Goal: Transaction & Acquisition: Purchase product/service

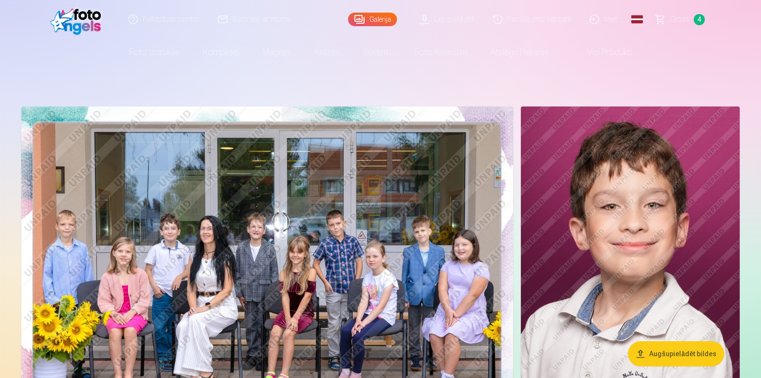
click at [678, 21] on span "Grozs" at bounding box center [680, 20] width 20 height 12
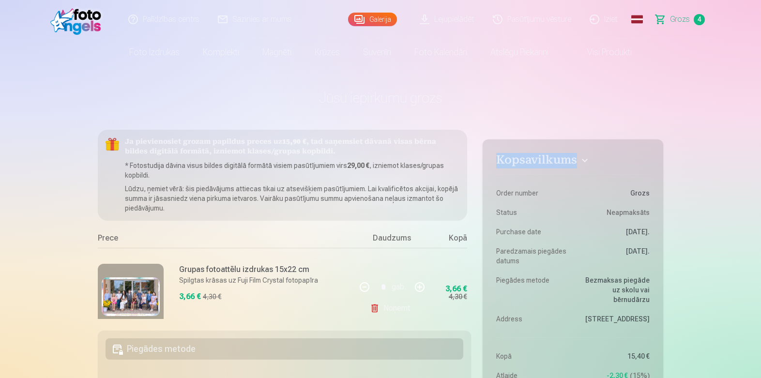
drag, startPoint x: 757, startPoint y: 67, endPoint x: 748, endPoint y: 165, distance: 97.8
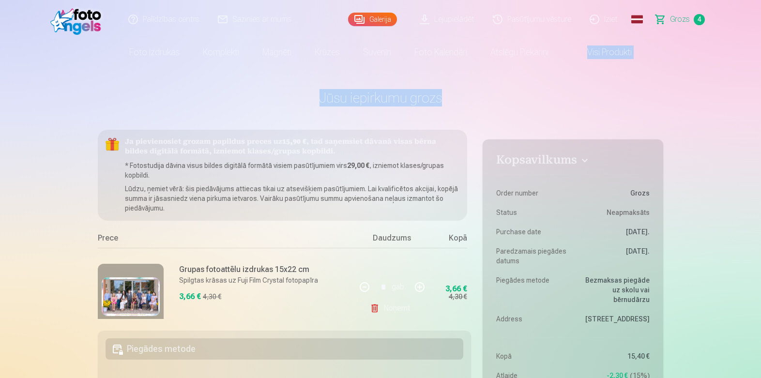
drag, startPoint x: 756, startPoint y: 51, endPoint x: 756, endPoint y: 97, distance: 46.0
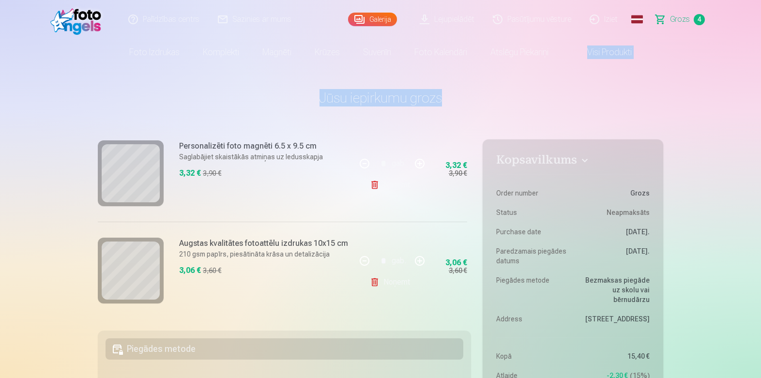
click at [370, 16] on link "Galerija" at bounding box center [372, 20] width 49 height 14
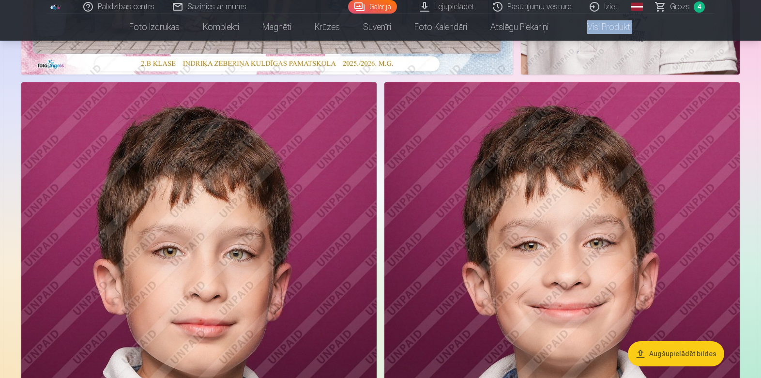
scroll to position [387, 0]
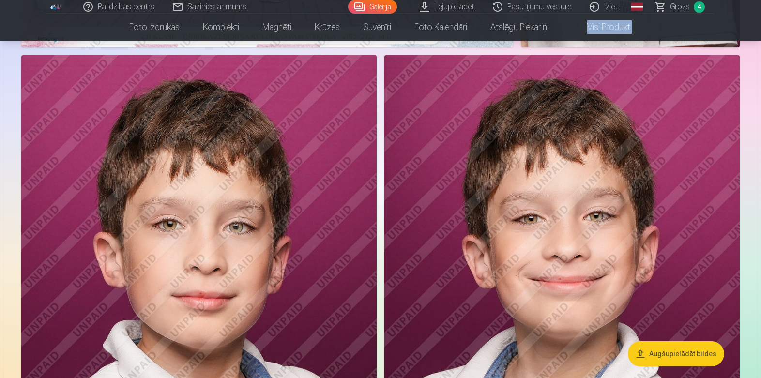
click at [107, 171] on img at bounding box center [198, 321] width 355 height 533
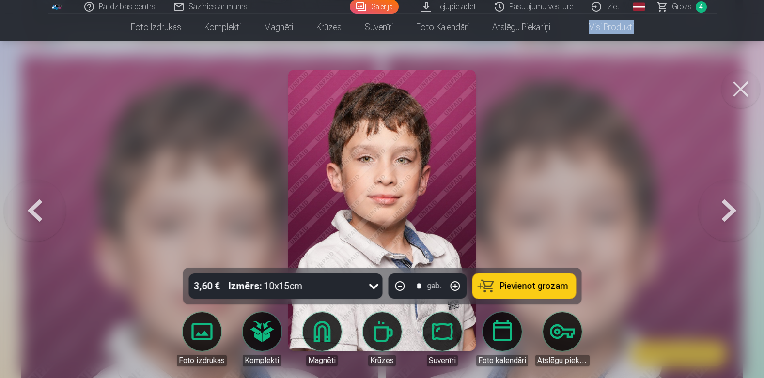
click at [549, 283] on span "Pievienot grozam" at bounding box center [533, 286] width 68 height 9
drag, startPoint x: 745, startPoint y: 86, endPoint x: 735, endPoint y: 87, distance: 10.3
click at [744, 86] on button at bounding box center [740, 89] width 39 height 39
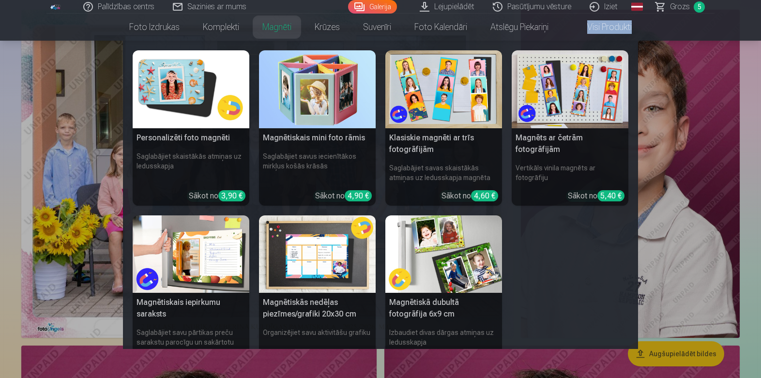
click at [211, 99] on img at bounding box center [191, 89] width 117 height 78
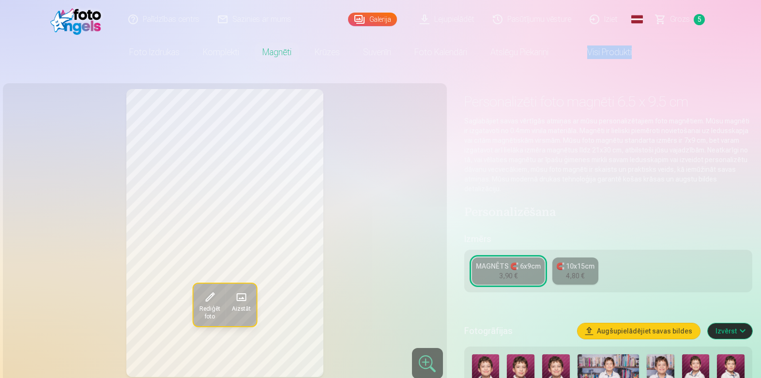
click at [687, 20] on span "Grozs" at bounding box center [680, 20] width 20 height 12
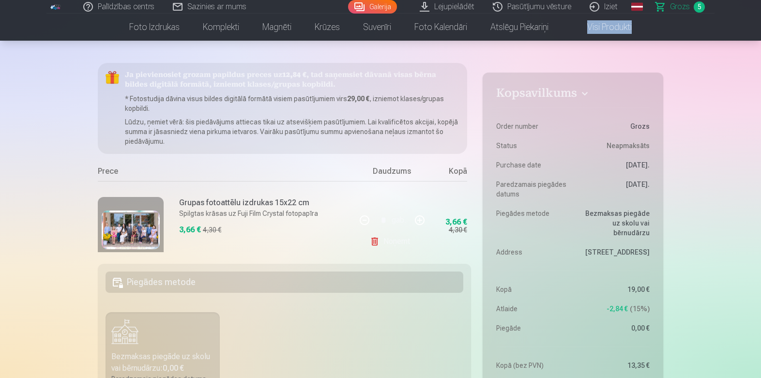
scroll to position [48, 0]
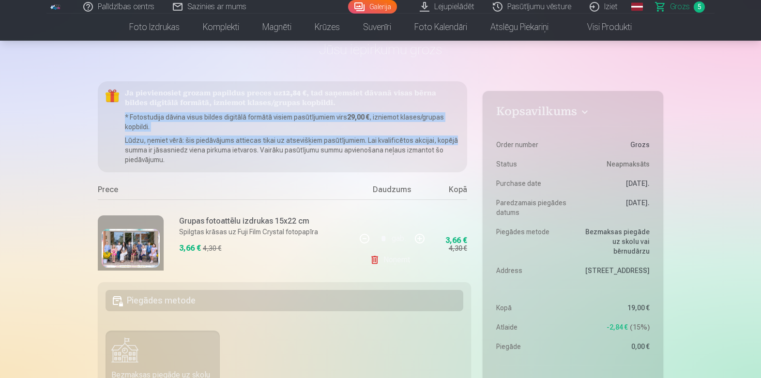
drag, startPoint x: 473, startPoint y: 110, endPoint x: 473, endPoint y: 138, distance: 27.1
click at [473, 138] on div "Kopsavilkums Order number Grozs Status Neapmaksāts Purchase date 10.09.2025. Pa…" at bounding box center [381, 385] width 566 height 608
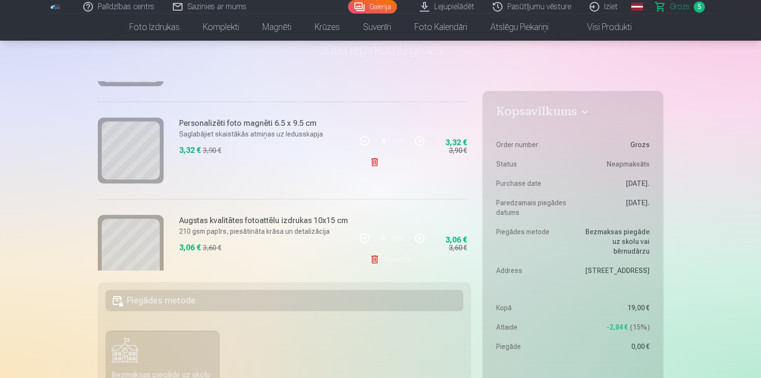
scroll to position [287, 0]
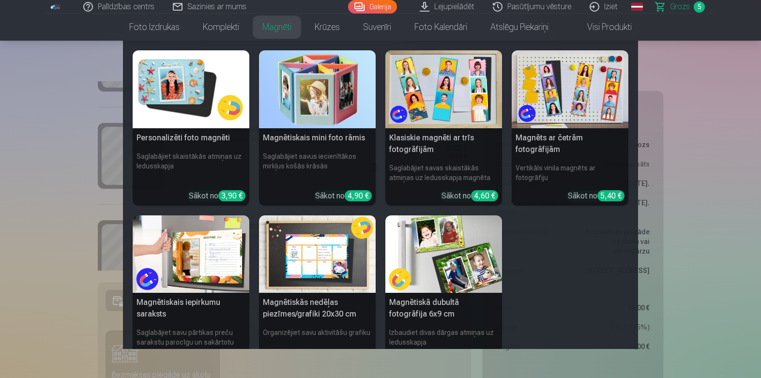
click at [211, 64] on img at bounding box center [191, 89] width 117 height 78
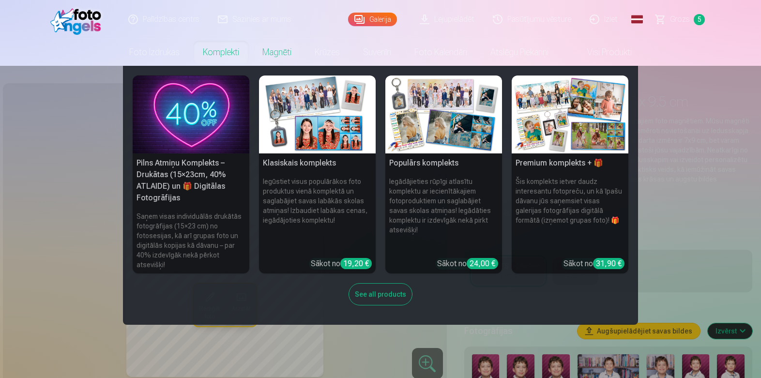
click at [174, 112] on img at bounding box center [191, 115] width 117 height 78
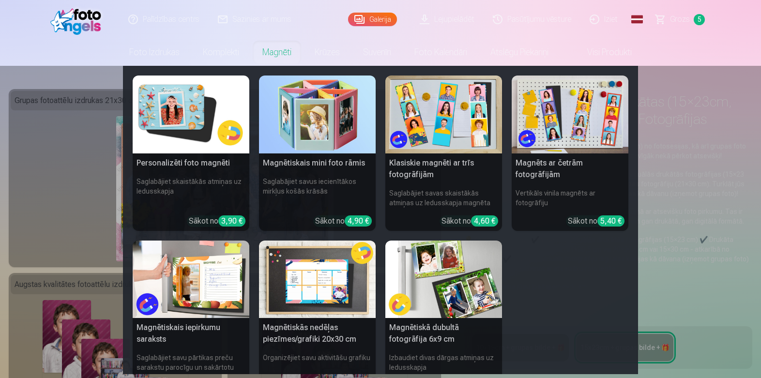
click at [228, 96] on img at bounding box center [191, 115] width 117 height 78
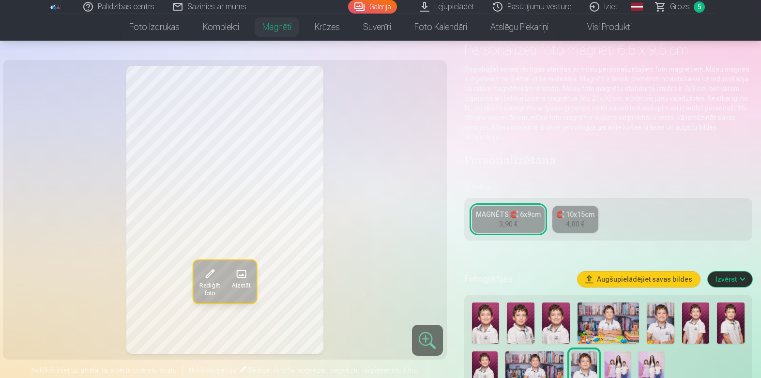
scroll to position [48, 0]
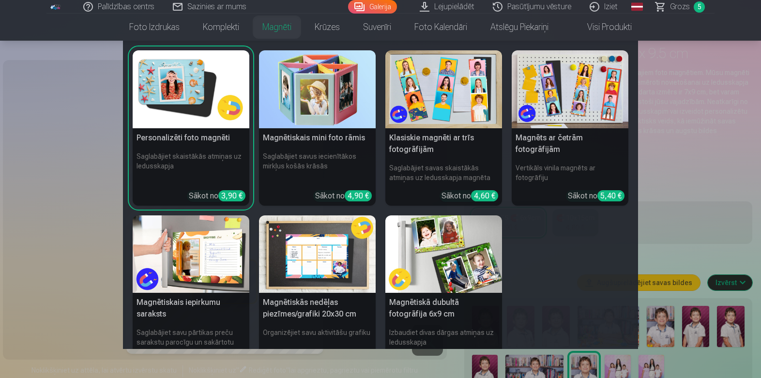
click at [239, 106] on img at bounding box center [191, 89] width 117 height 78
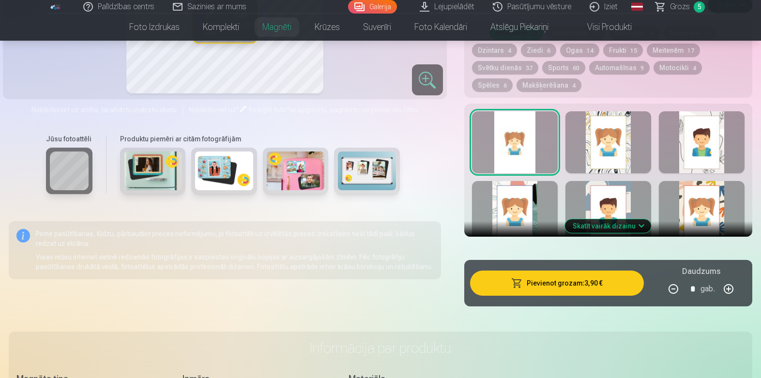
scroll to position [484, 0]
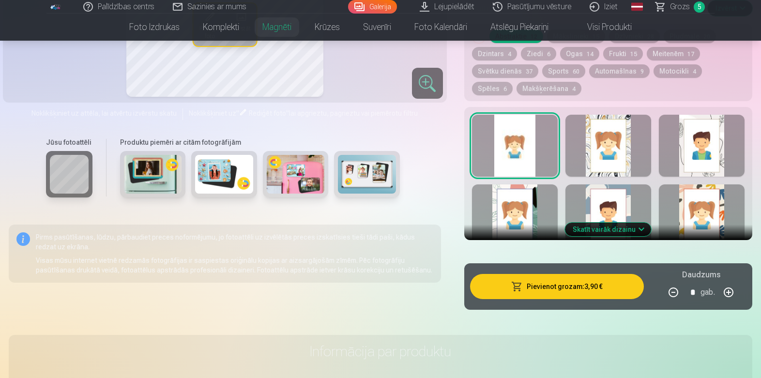
click at [644, 223] on button "Skatīt vairāk dizainu" at bounding box center [608, 230] width 86 height 14
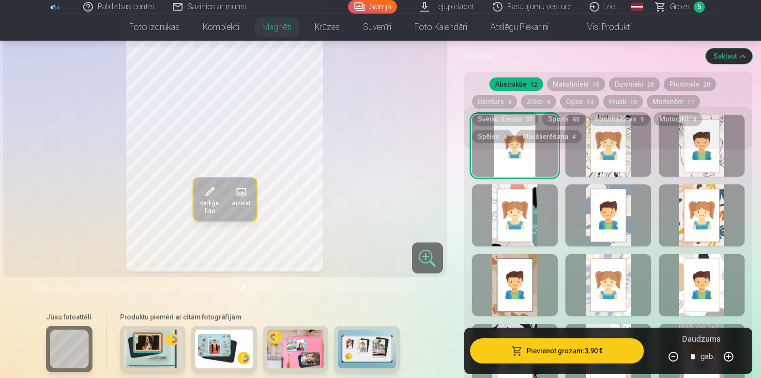
click at [506, 206] on div at bounding box center [515, 215] width 86 height 62
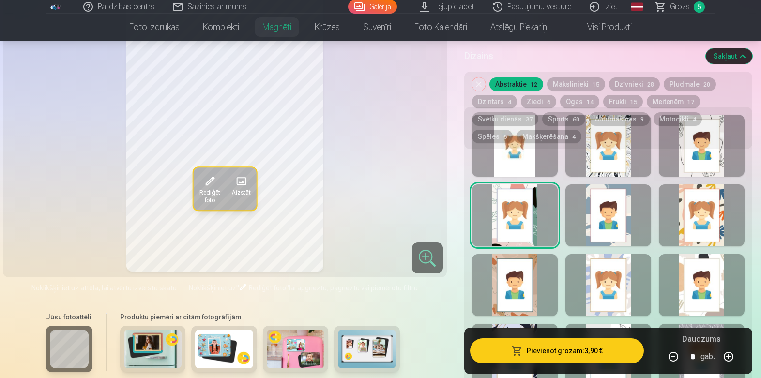
click at [520, 263] on div at bounding box center [515, 285] width 86 height 62
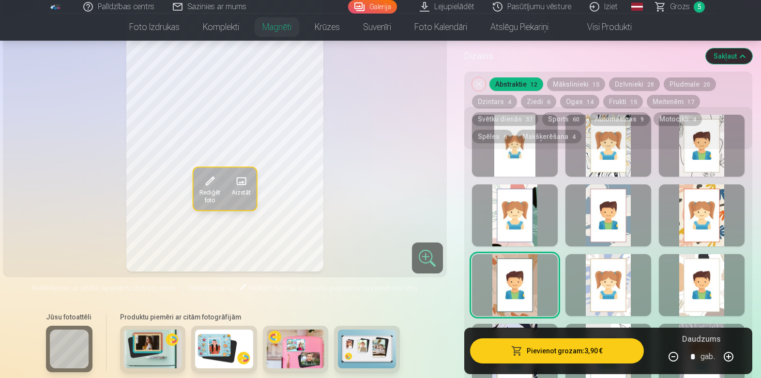
click at [594, 272] on div at bounding box center [609, 285] width 86 height 62
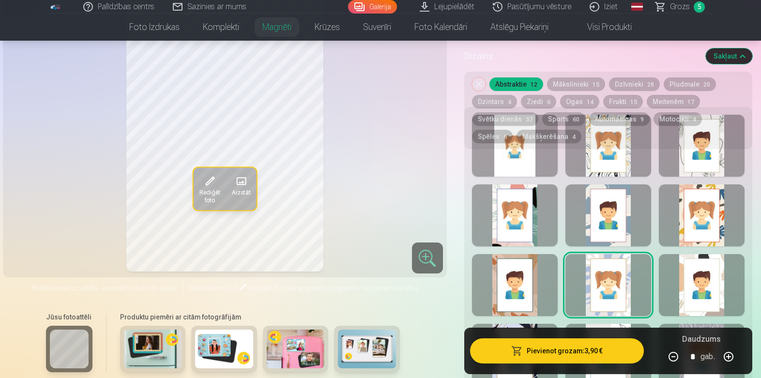
click at [606, 209] on div at bounding box center [609, 215] width 86 height 62
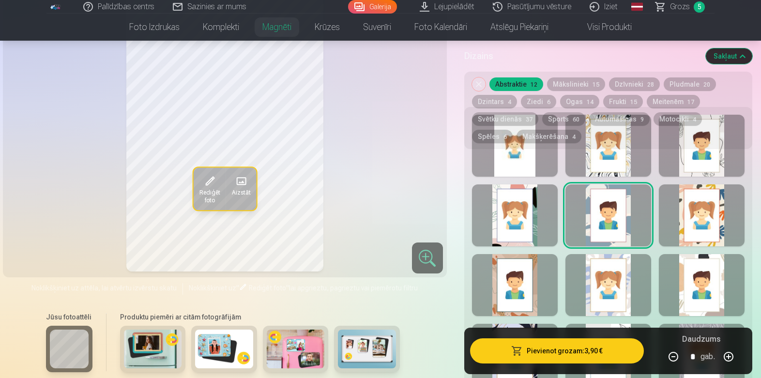
click at [701, 141] on div "Noņemiet dizainu Abstraktie 12 Mākslinieki 15 Dzīvnieki 28 Pludmale 20 Dzintars…" at bounding box center [608, 110] width 288 height 77
click at [698, 141] on div "Noņemiet dizainu Abstraktie 12 Mākslinieki 15 Dzīvnieki 28 Pludmale 20 Dzintars…" at bounding box center [608, 110] width 288 height 77
click at [693, 143] on div "Noņemiet dizainu Abstraktie 12 Mākslinieki 15 Dzīvnieki 28 Pludmale 20 Dzintars…" at bounding box center [608, 110] width 288 height 77
click at [694, 143] on div "Noņemiet dizainu Abstraktie 12 Mākslinieki 15 Dzīvnieki 28 Pludmale 20 Dzintars…" at bounding box center [608, 110] width 288 height 77
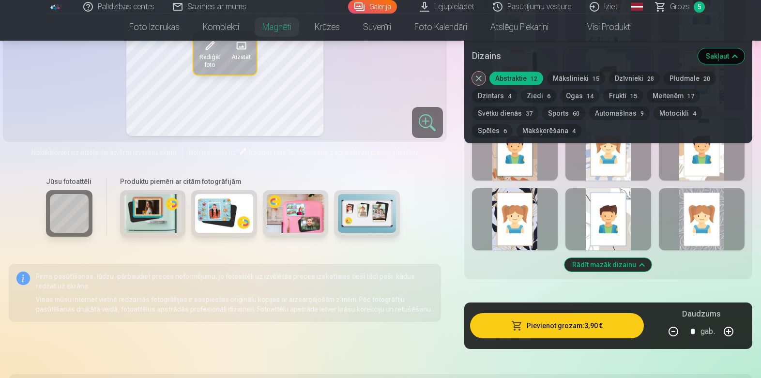
scroll to position [629, 0]
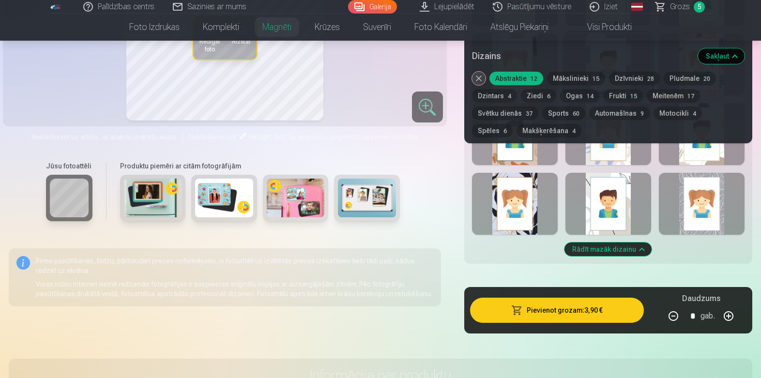
click at [684, 194] on div at bounding box center [702, 204] width 86 height 62
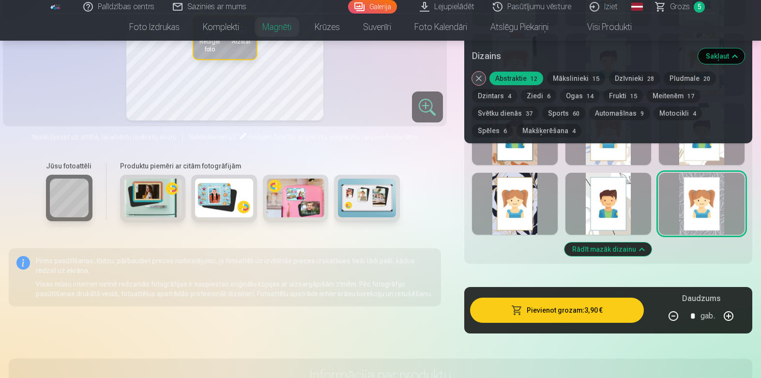
click at [617, 198] on div at bounding box center [609, 204] width 86 height 62
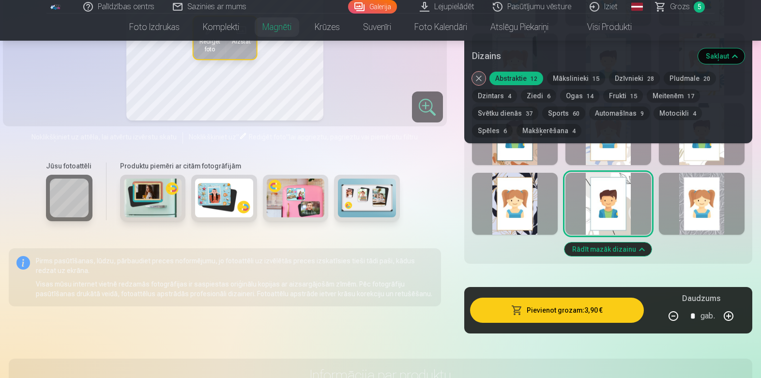
click at [538, 198] on div at bounding box center [515, 204] width 86 height 62
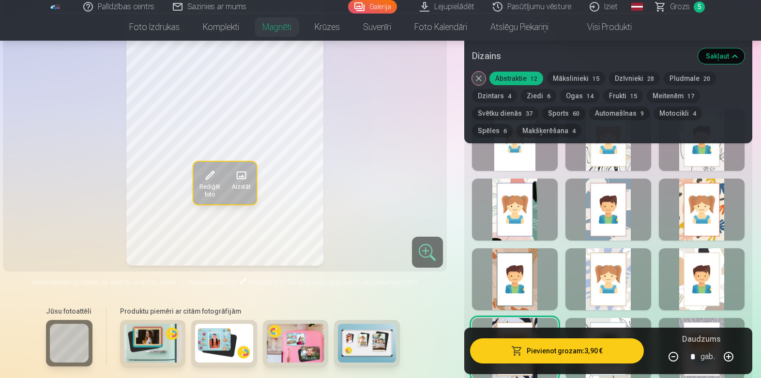
scroll to position [387, 0]
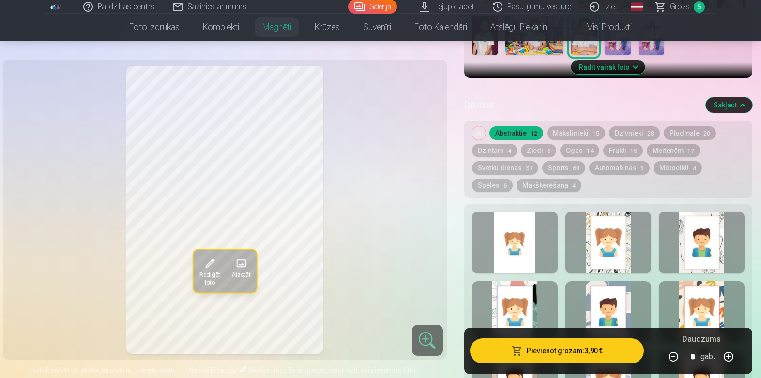
click at [519, 293] on div at bounding box center [515, 312] width 86 height 62
click at [578, 297] on div at bounding box center [609, 312] width 86 height 62
click at [685, 242] on div at bounding box center [702, 243] width 86 height 62
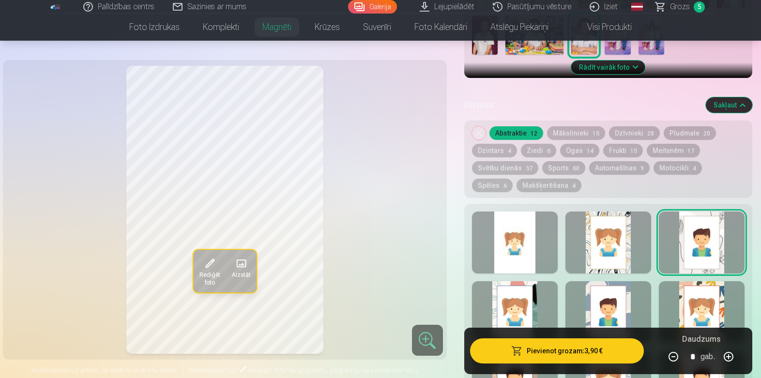
click at [620, 242] on div at bounding box center [609, 243] width 86 height 62
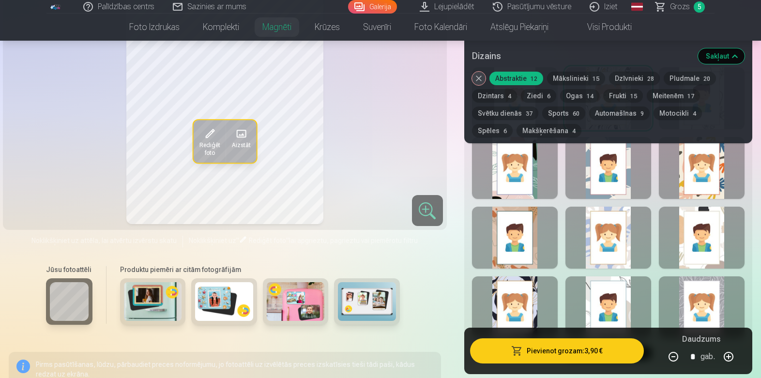
scroll to position [629, 0]
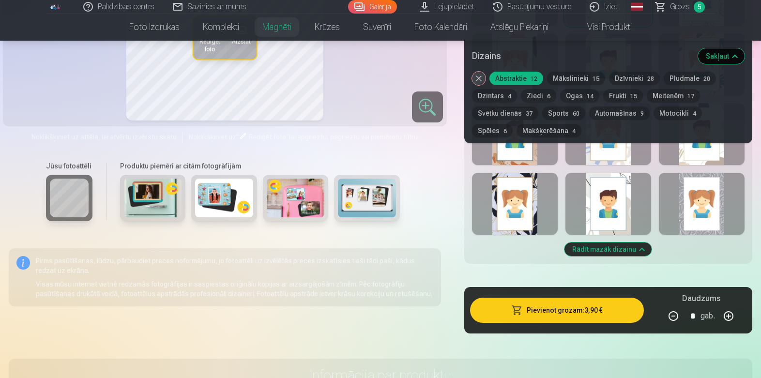
click at [280, 197] on img at bounding box center [296, 198] width 58 height 39
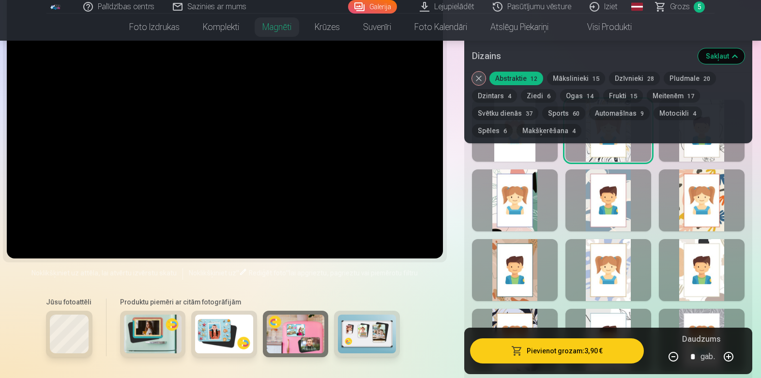
scroll to position [533, 0]
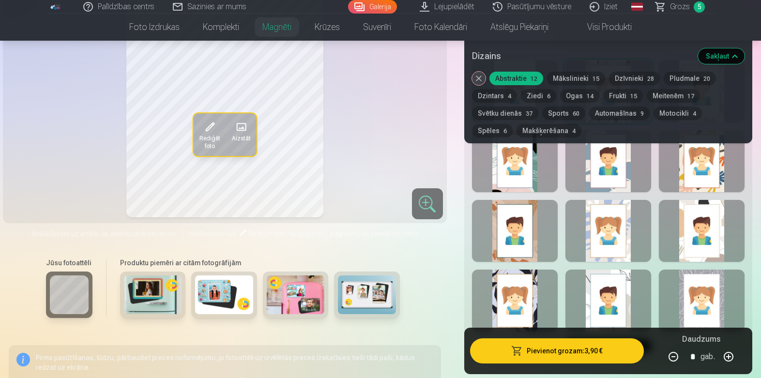
click at [591, 288] on div at bounding box center [609, 301] width 86 height 62
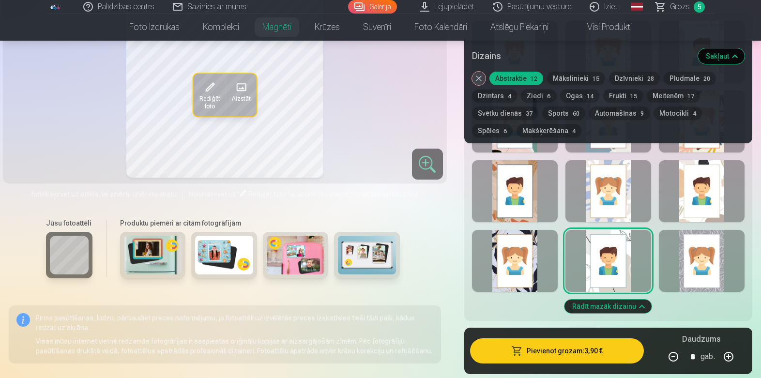
scroll to position [629, 0]
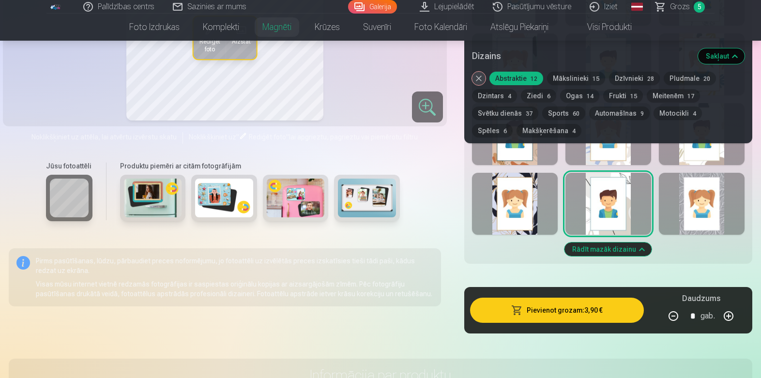
click at [644, 243] on button "Rādīt mazāk dizainu" at bounding box center [608, 250] width 87 height 14
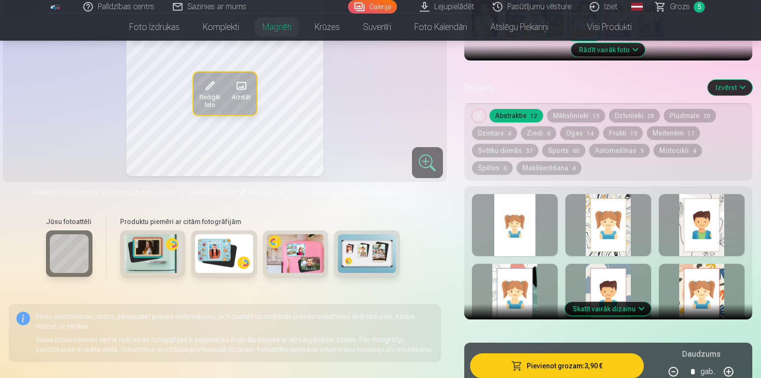
scroll to position [453, 0]
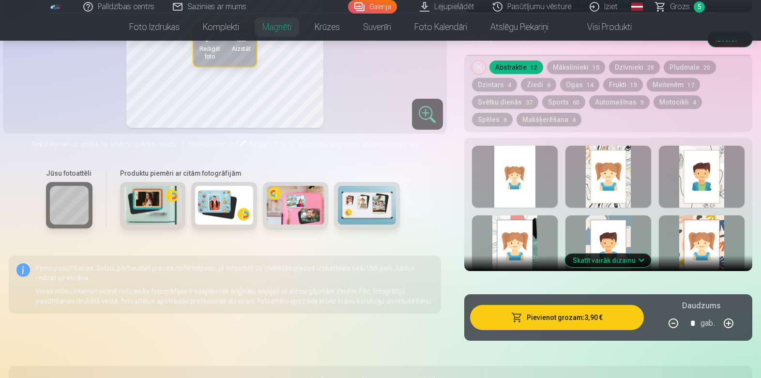
click at [644, 254] on button "Skatīt vairāk dizainu" at bounding box center [608, 261] width 86 height 14
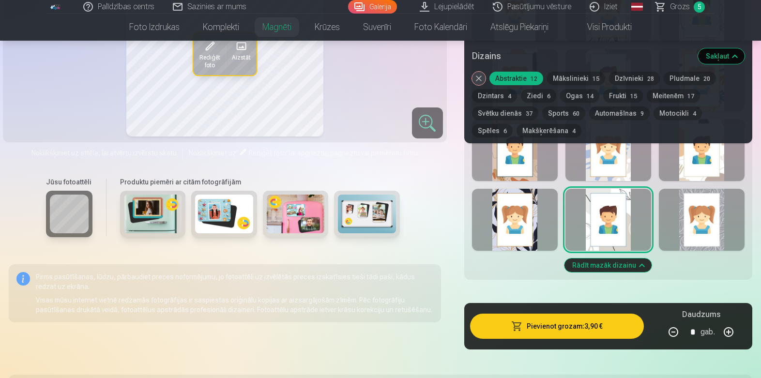
scroll to position [550, 0]
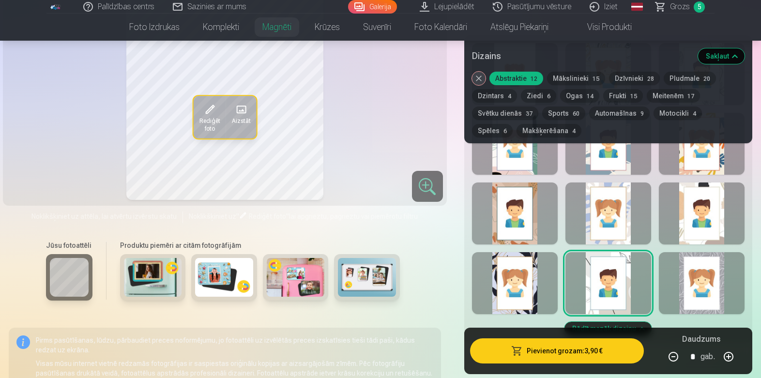
click at [696, 271] on div at bounding box center [702, 283] width 86 height 62
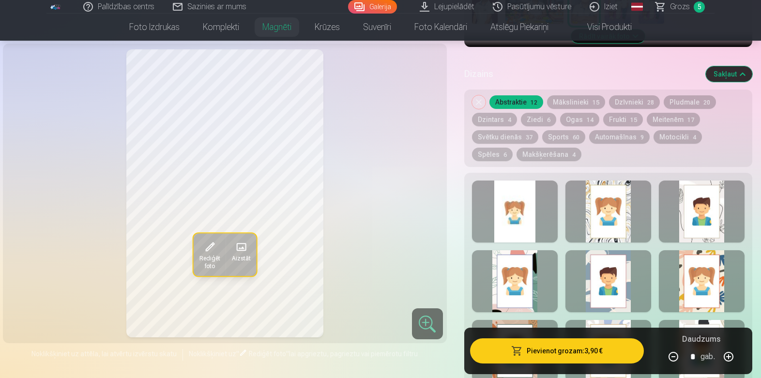
scroll to position [405, 0]
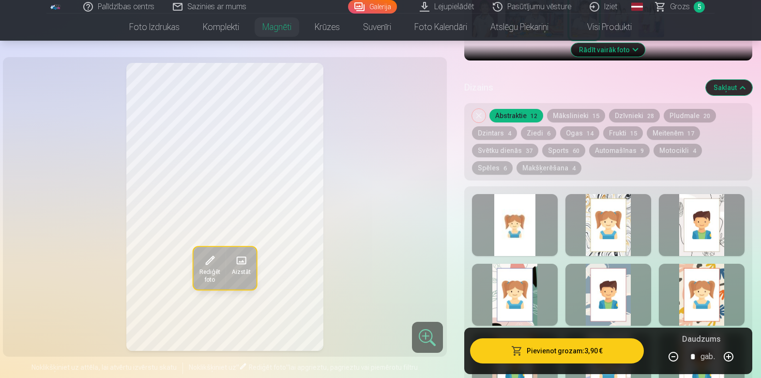
click at [699, 222] on div at bounding box center [702, 225] width 86 height 62
click at [601, 269] on div at bounding box center [609, 295] width 86 height 62
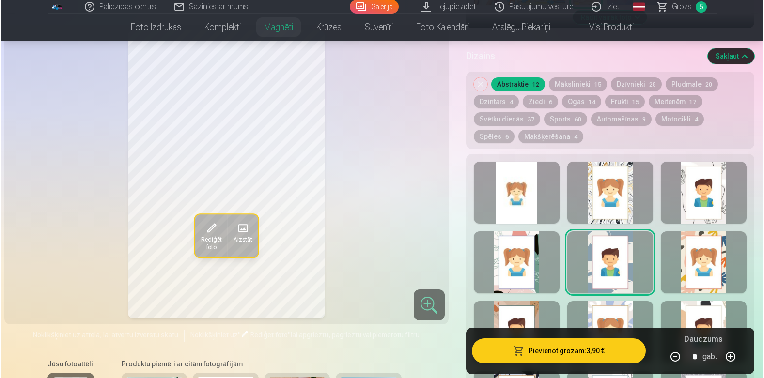
scroll to position [453, 0]
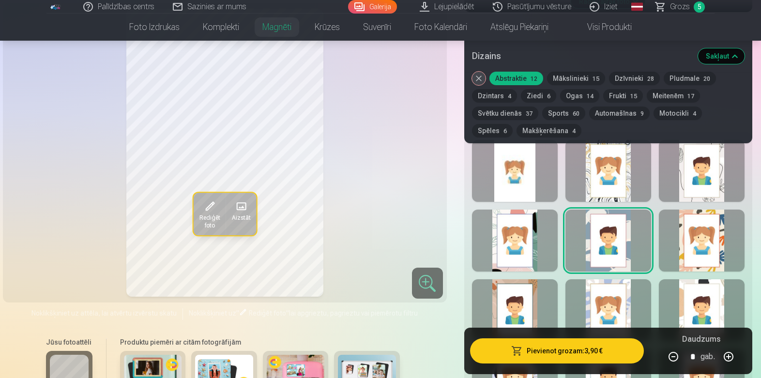
click at [581, 350] on button "Pievienot grozam : 3,90 €" at bounding box center [557, 350] width 174 height 25
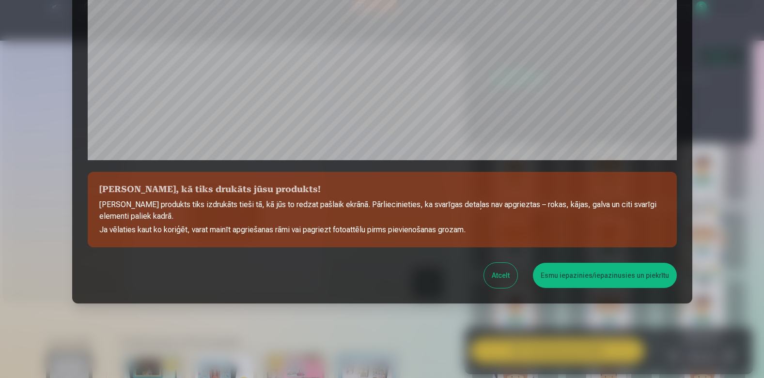
scroll to position [319, 0]
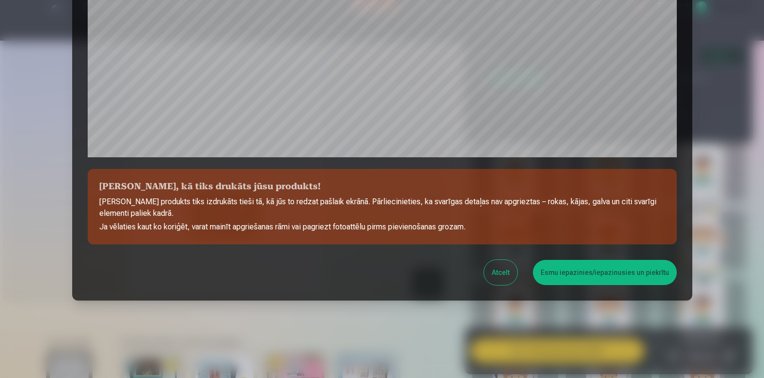
click at [582, 272] on button "Esmu iepazinies/iepazinusies un piekrītu" at bounding box center [605, 272] width 144 height 25
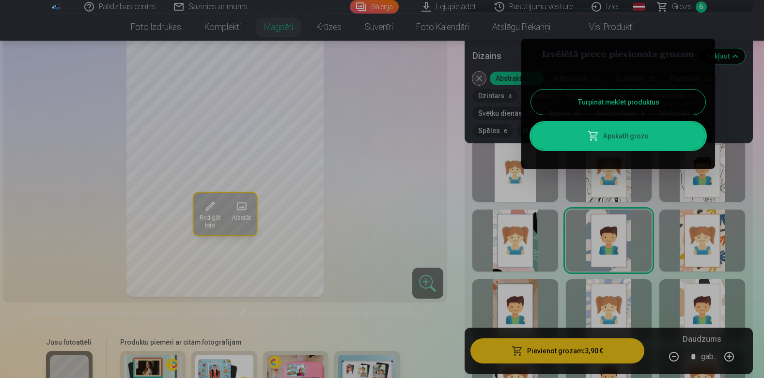
click at [704, 7] on div at bounding box center [382, 189] width 764 height 378
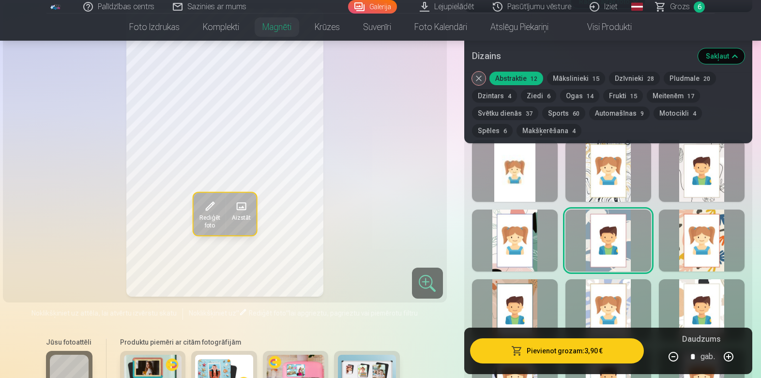
click at [575, 75] on button "Mākslinieki 15" at bounding box center [576, 79] width 58 height 14
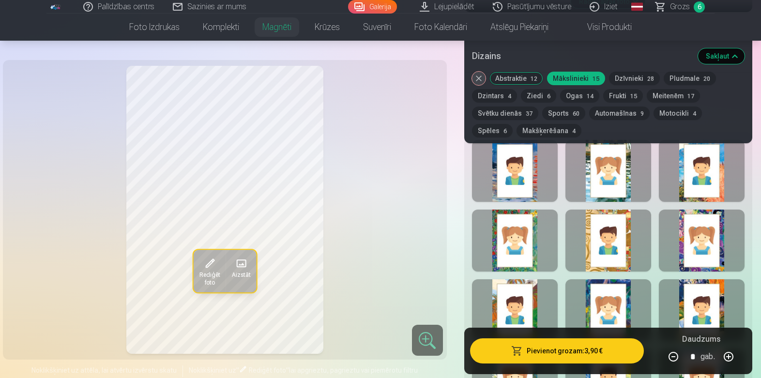
click at [628, 80] on button "Dzīvnieki 28" at bounding box center [634, 79] width 51 height 14
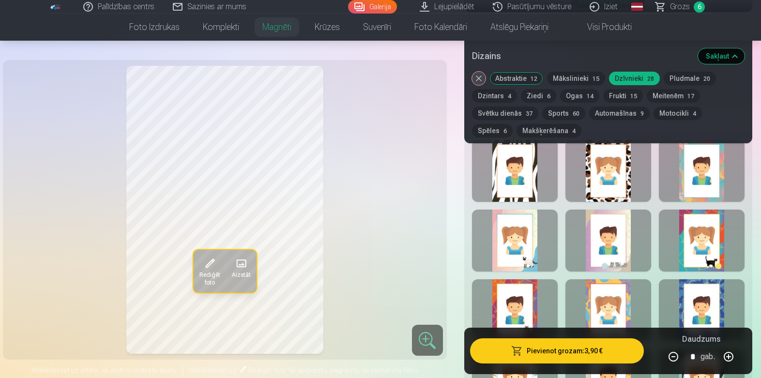
click at [594, 113] on button "Automašīnas 9" at bounding box center [619, 114] width 61 height 14
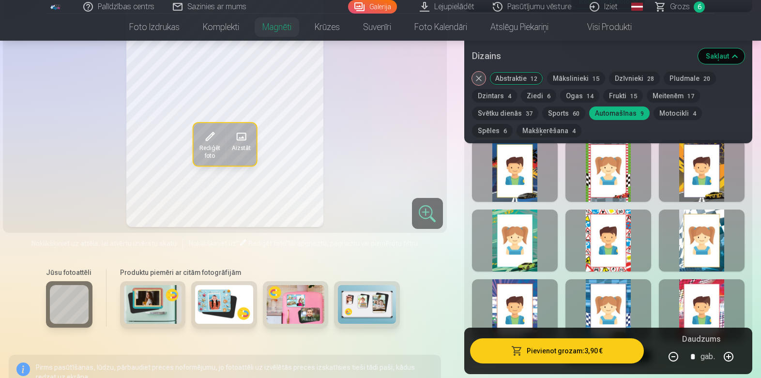
click at [659, 109] on button "Motocikli 4" at bounding box center [678, 114] width 48 height 14
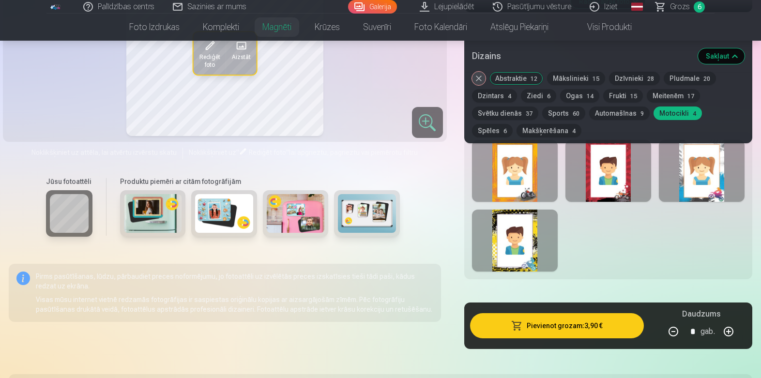
click at [532, 177] on div at bounding box center [515, 171] width 86 height 62
click at [610, 178] on div at bounding box center [609, 171] width 86 height 62
drag, startPoint x: 691, startPoint y: 173, endPoint x: 684, endPoint y: 174, distance: 6.8
click at [689, 173] on div at bounding box center [702, 171] width 86 height 62
click at [523, 238] on div at bounding box center [515, 241] width 86 height 62
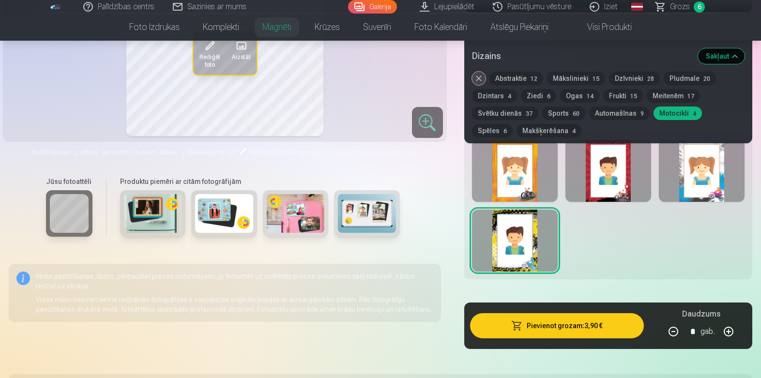
click at [616, 113] on button "Automašīnas 9" at bounding box center [619, 114] width 61 height 14
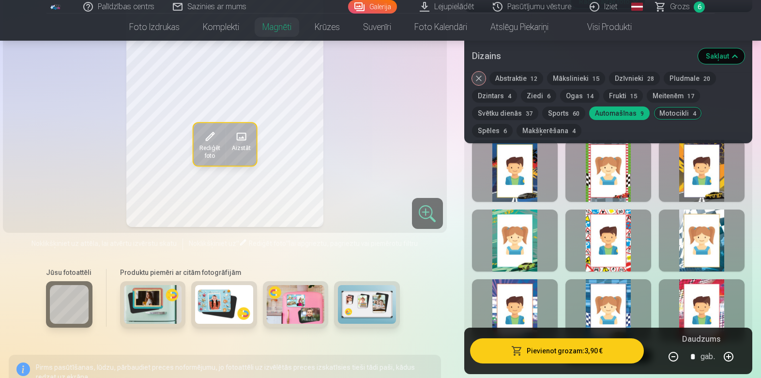
click at [694, 179] on div at bounding box center [702, 171] width 86 height 62
click at [525, 180] on div at bounding box center [515, 171] width 86 height 62
click at [609, 351] on button "Pievienot grozam : 3,90 €" at bounding box center [557, 350] width 174 height 25
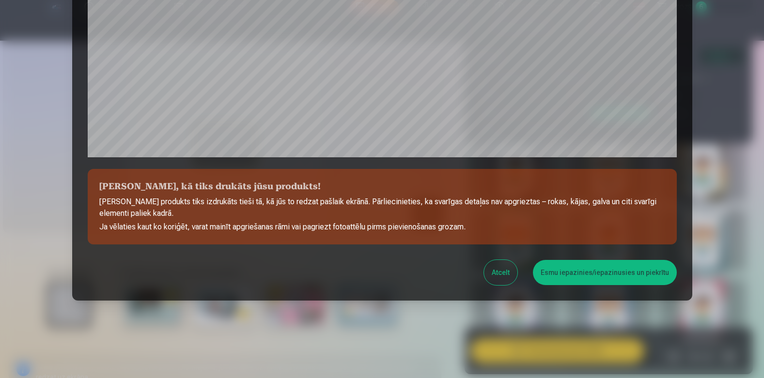
click at [633, 287] on div "Pārbaudiet, kā tiks drukāts jūsu produkts! Jūsu produkts tiks izdrukāts tieši t…" at bounding box center [382, 0] width 620 height 600
click at [638, 274] on button "Esmu iepazinies/iepazinusies un piekrītu" at bounding box center [605, 272] width 144 height 25
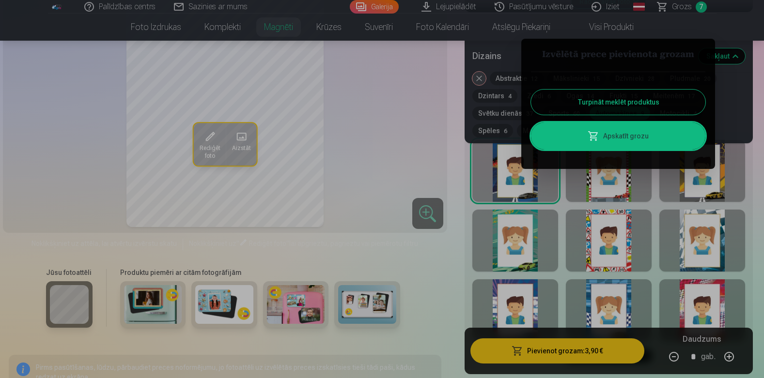
click at [682, 6] on div at bounding box center [382, 189] width 764 height 378
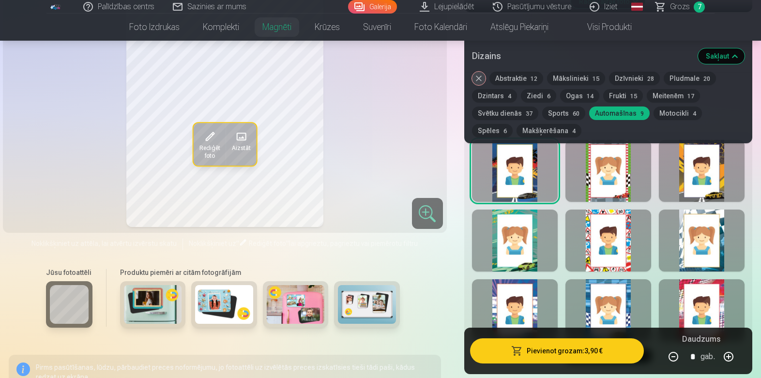
click at [678, 4] on span "Grozs" at bounding box center [680, 7] width 20 height 12
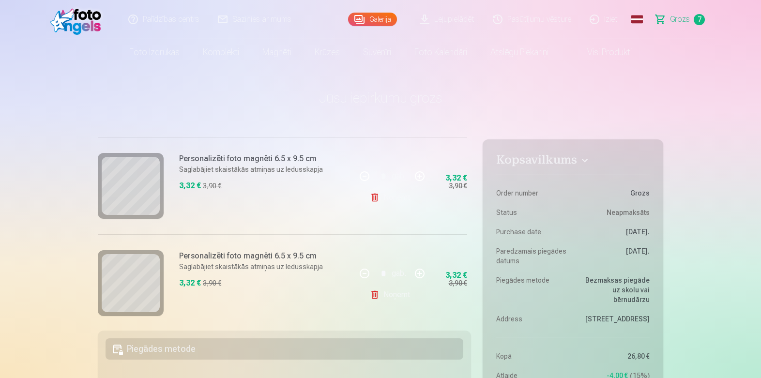
scroll to position [613, 0]
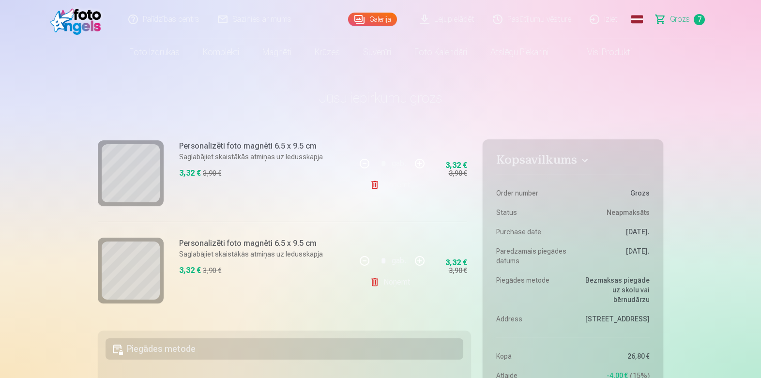
click at [388, 183] on link "Noņemt" at bounding box center [392, 184] width 44 height 19
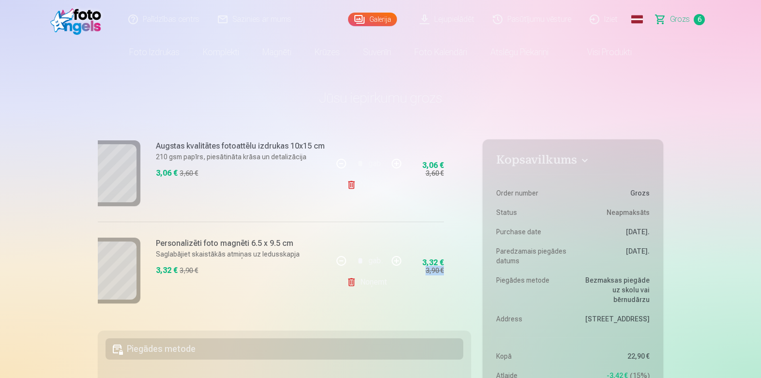
drag, startPoint x: 468, startPoint y: 278, endPoint x: 472, endPoint y: 251, distance: 26.8
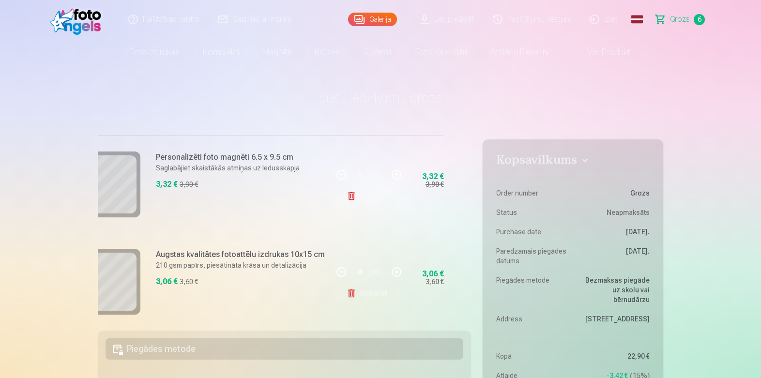
click at [374, 199] on link "Noņemt" at bounding box center [369, 195] width 44 height 19
click at [386, 18] on link "Galerija" at bounding box center [372, 20] width 49 height 14
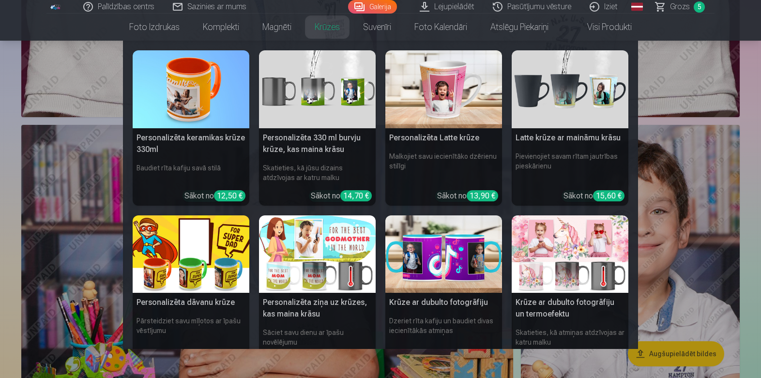
scroll to position [872, 0]
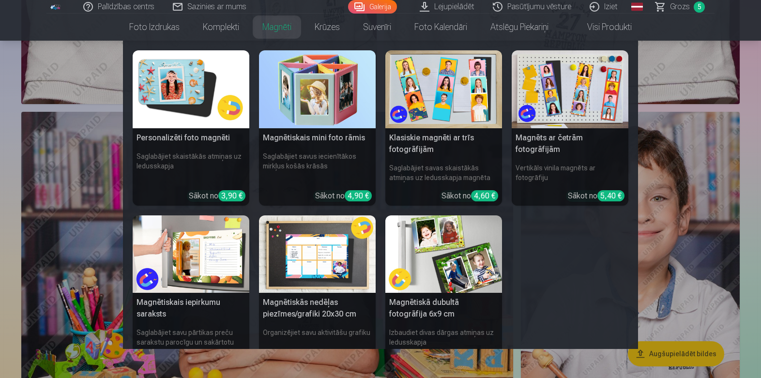
click at [318, 241] on img at bounding box center [317, 254] width 117 height 78
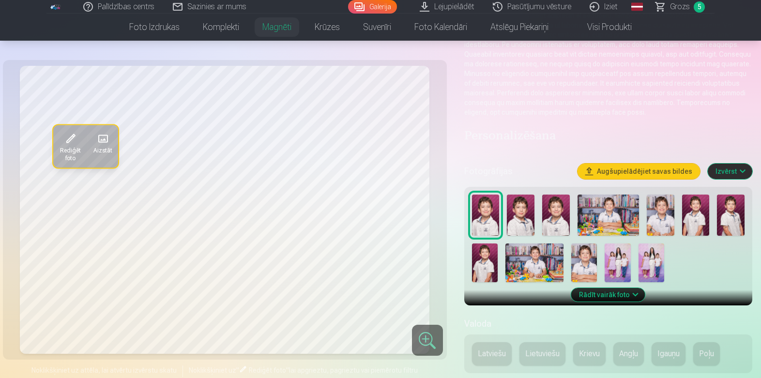
scroll to position [97, 0]
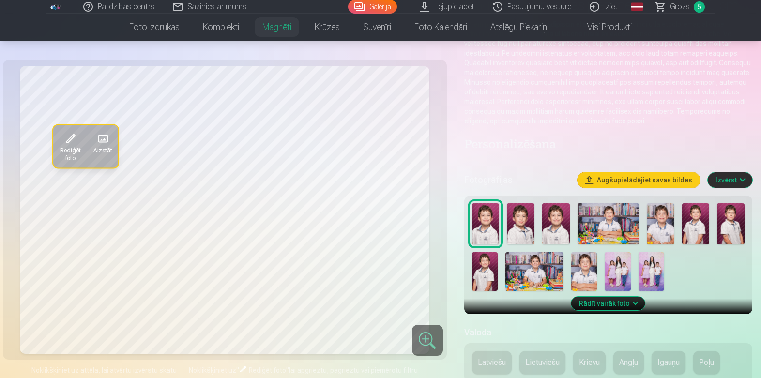
click at [624, 220] on img at bounding box center [608, 223] width 61 height 41
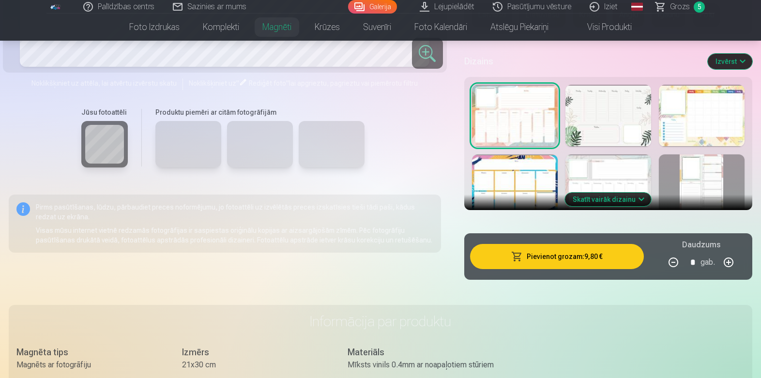
scroll to position [387, 0]
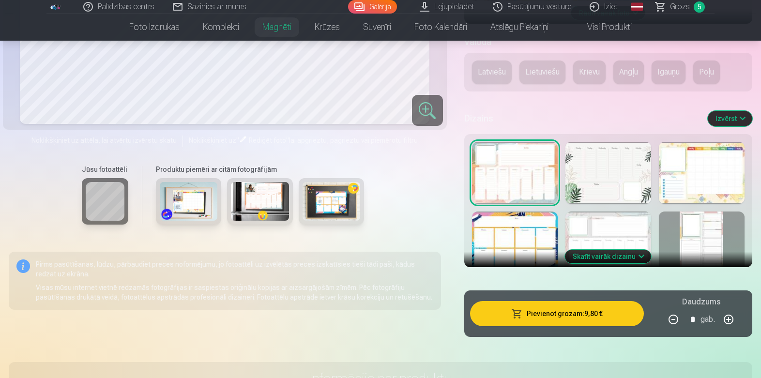
click at [198, 204] on img at bounding box center [189, 201] width 58 height 39
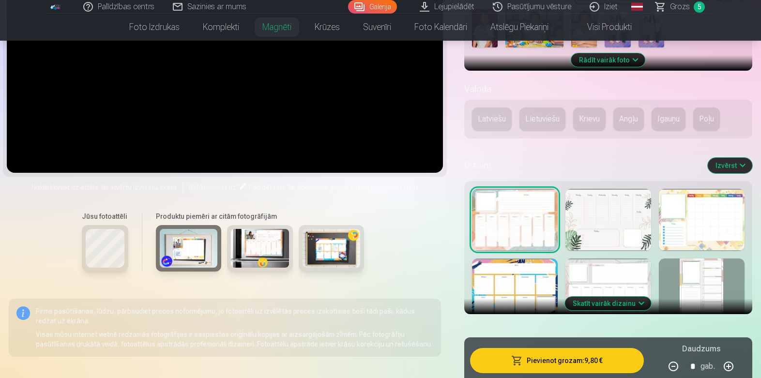
scroll to position [194, 0]
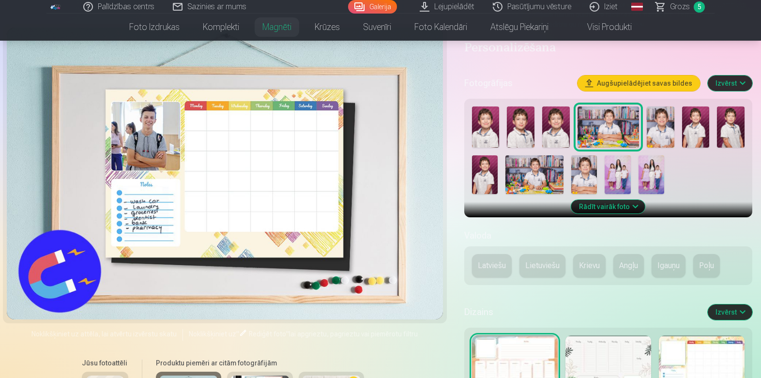
click at [131, 137] on div at bounding box center [225, 174] width 436 height 292
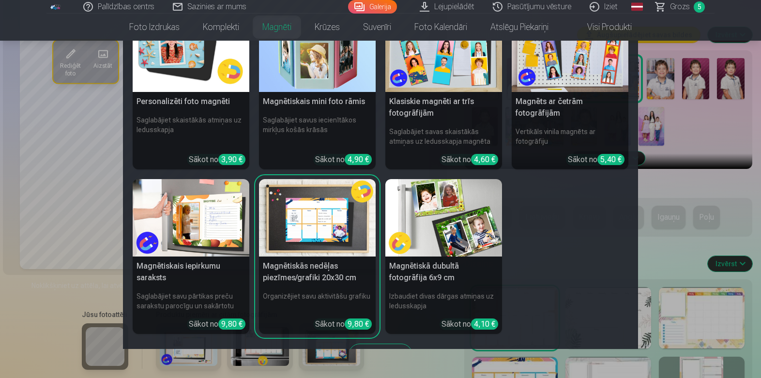
scroll to position [37, 0]
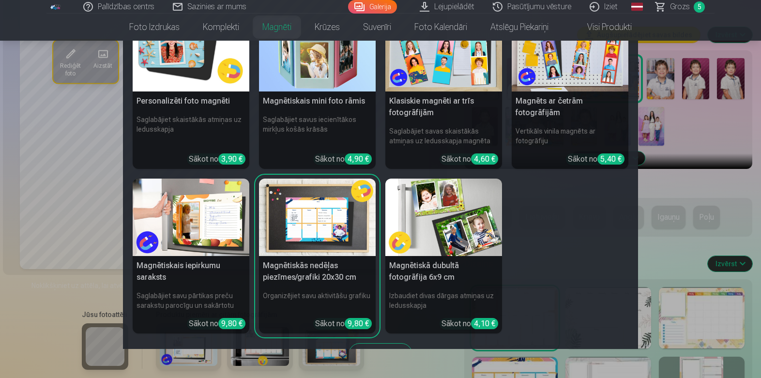
click at [335, 227] on img at bounding box center [317, 218] width 117 height 78
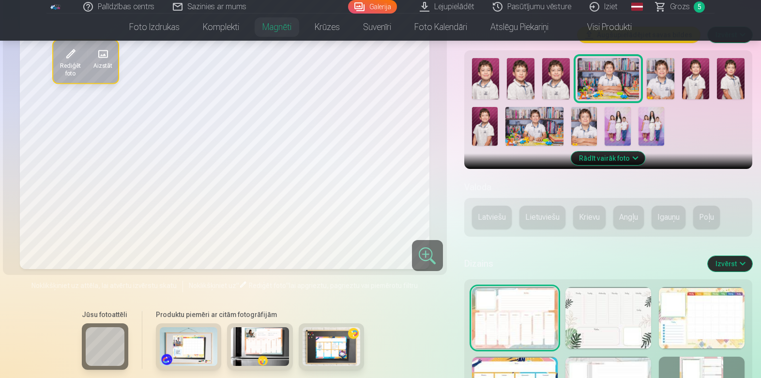
scroll to position [291, 0]
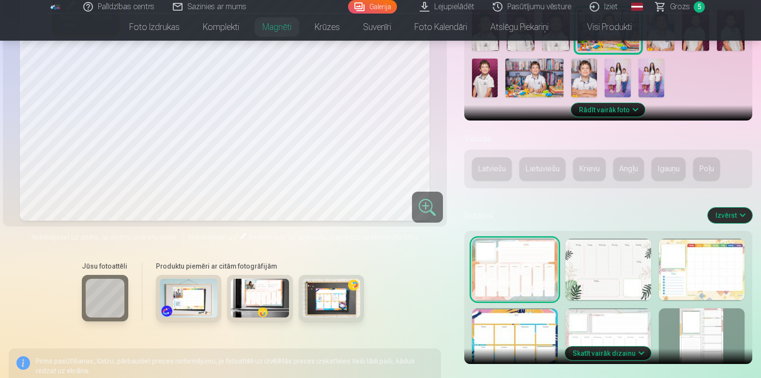
click at [539, 276] on div at bounding box center [515, 270] width 86 height 62
click at [607, 270] on div at bounding box center [609, 270] width 86 height 62
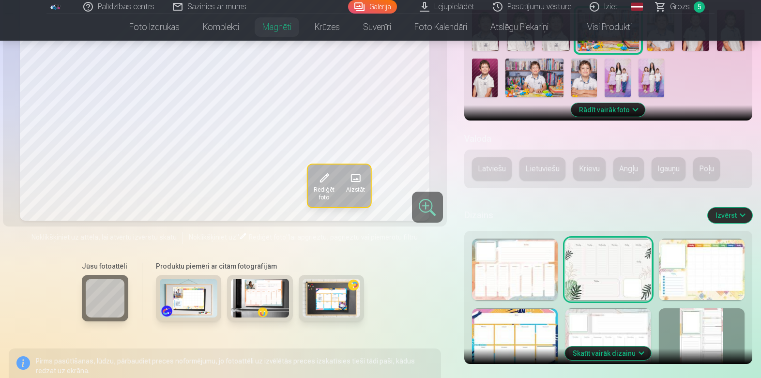
click at [692, 266] on div at bounding box center [702, 270] width 86 height 62
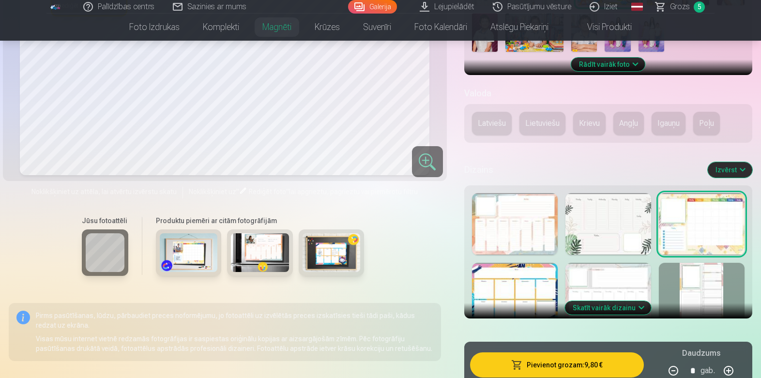
scroll to position [339, 0]
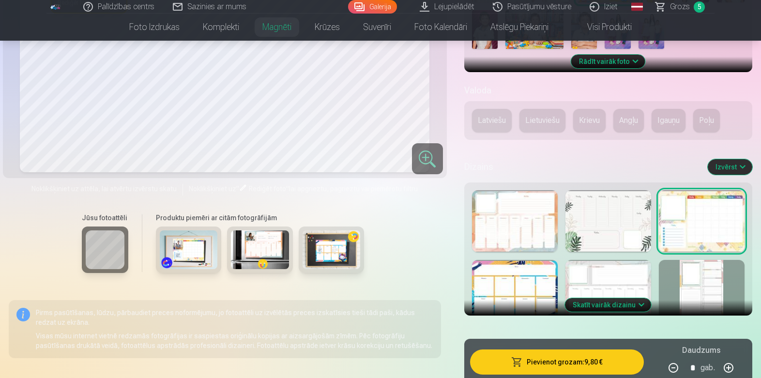
drag, startPoint x: 508, startPoint y: 293, endPoint x: 515, endPoint y: 294, distance: 6.9
click at [515, 294] on div at bounding box center [515, 291] width 86 height 62
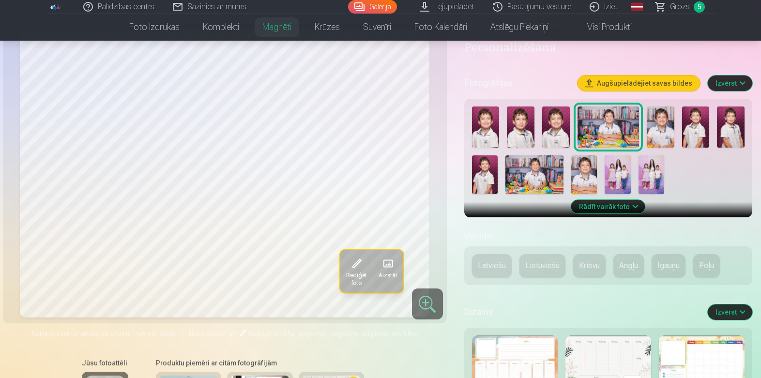
scroll to position [291, 0]
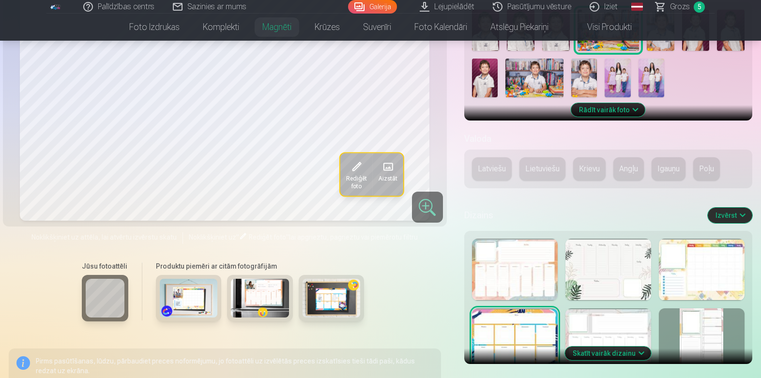
click at [618, 330] on div at bounding box center [609, 339] width 86 height 62
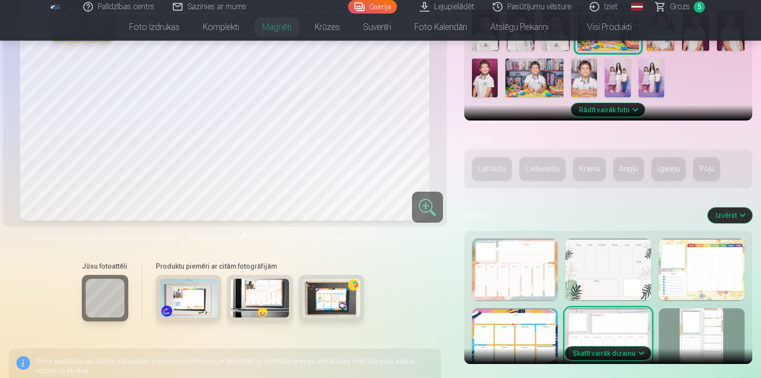
scroll to position [339, 0]
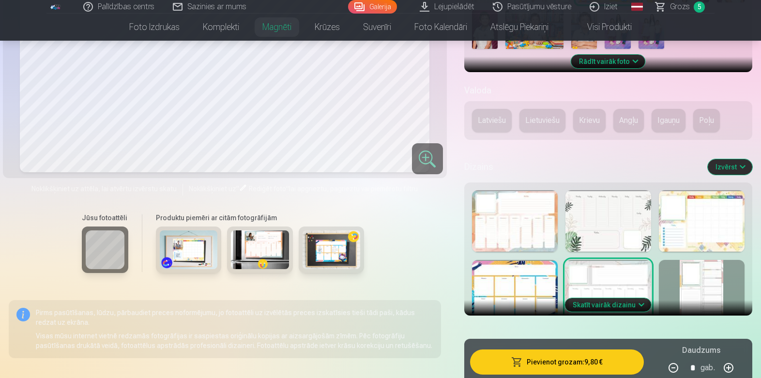
click at [694, 280] on div at bounding box center [702, 291] width 86 height 62
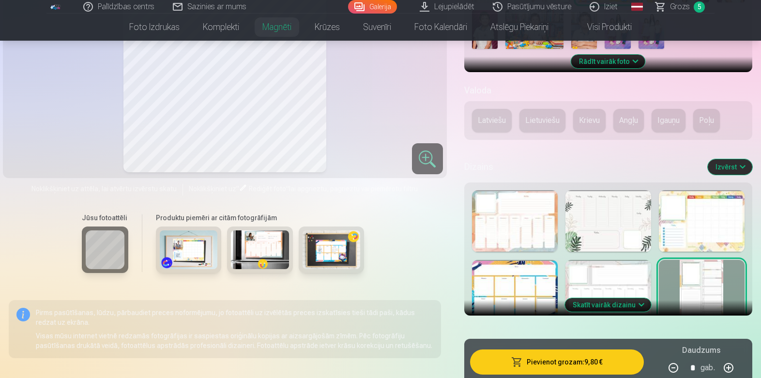
click at [542, 292] on div at bounding box center [515, 291] width 86 height 62
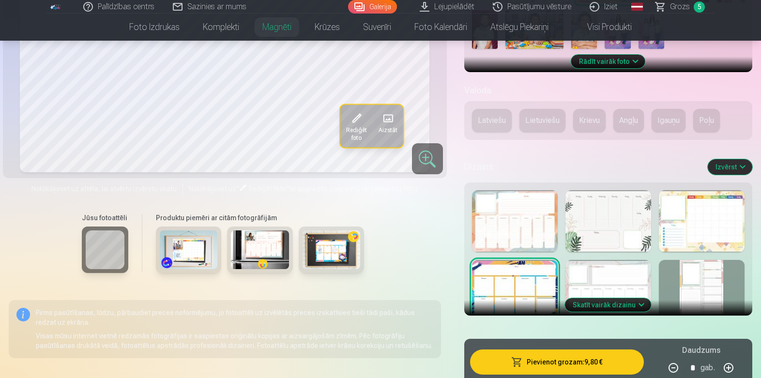
click at [614, 291] on div at bounding box center [609, 291] width 86 height 62
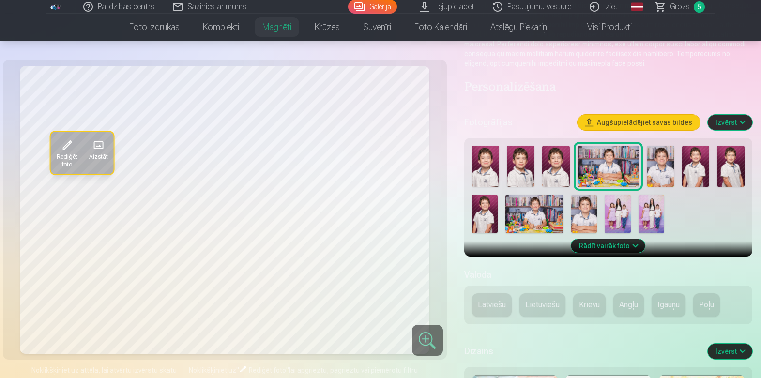
scroll to position [242, 0]
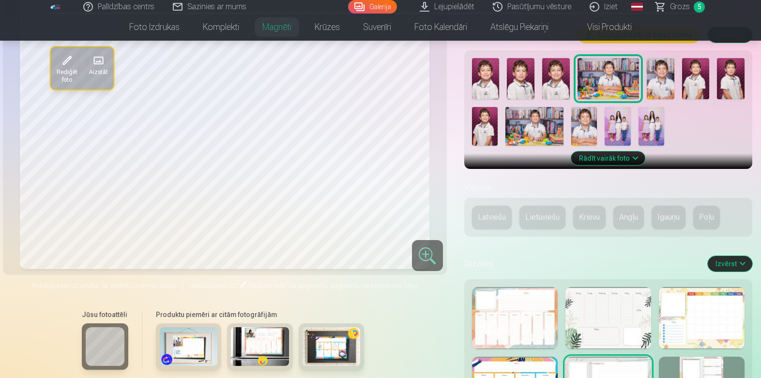
click at [602, 313] on div at bounding box center [609, 318] width 86 height 62
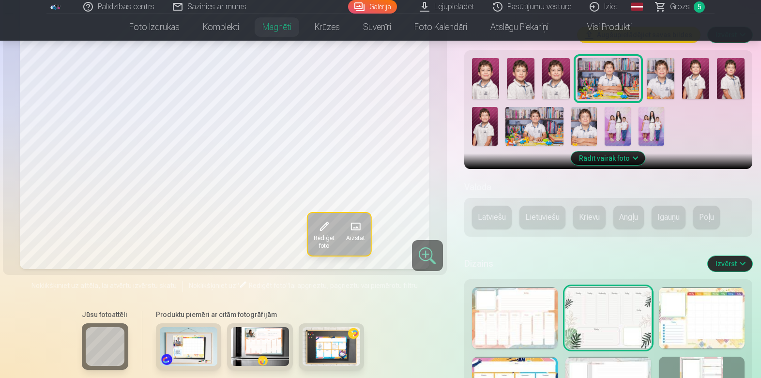
click at [713, 317] on div at bounding box center [702, 318] width 86 height 62
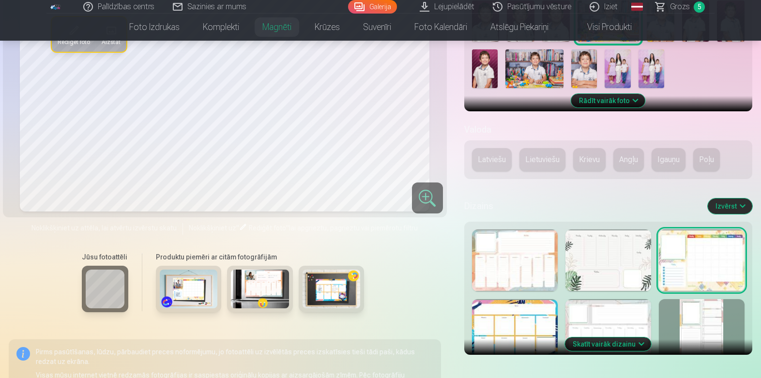
scroll to position [436, 0]
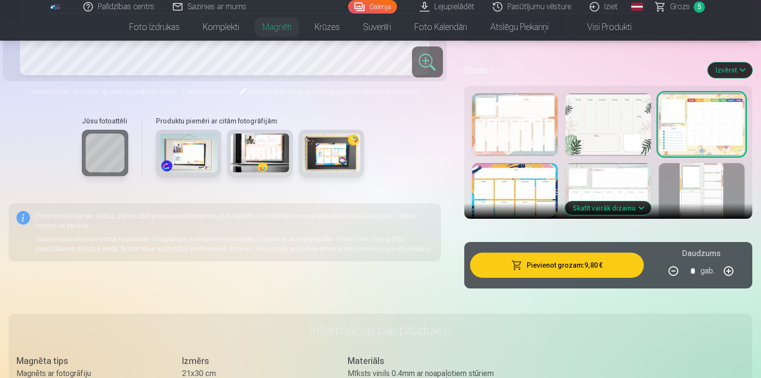
click at [556, 267] on button "Pievienot grozam : 9,80 €" at bounding box center [557, 265] width 174 height 25
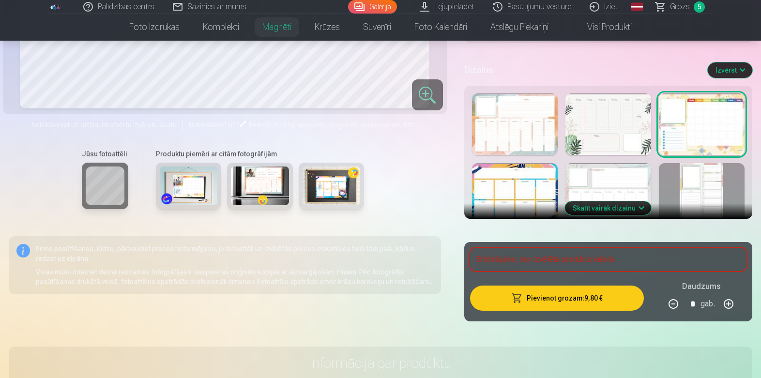
click at [344, 173] on img at bounding box center [332, 186] width 58 height 39
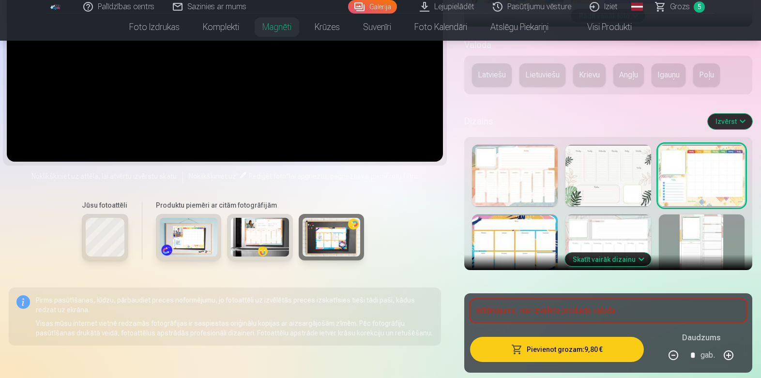
scroll to position [387, 0]
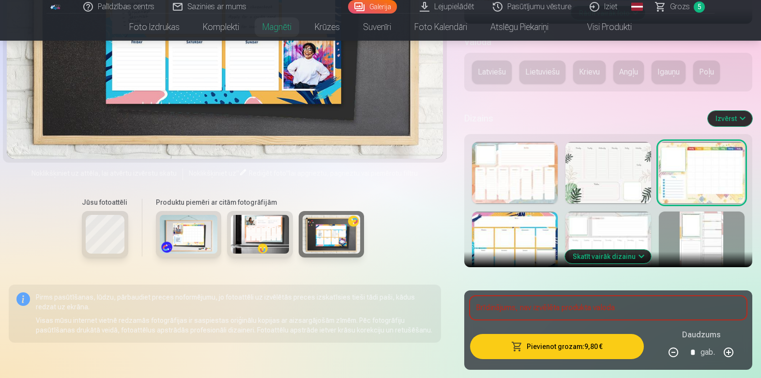
click at [668, 8] on link "Grozs 5" at bounding box center [681, 7] width 68 height 14
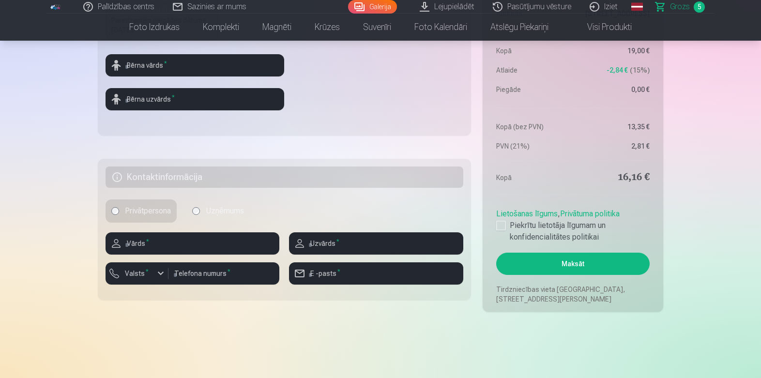
scroll to position [436, 0]
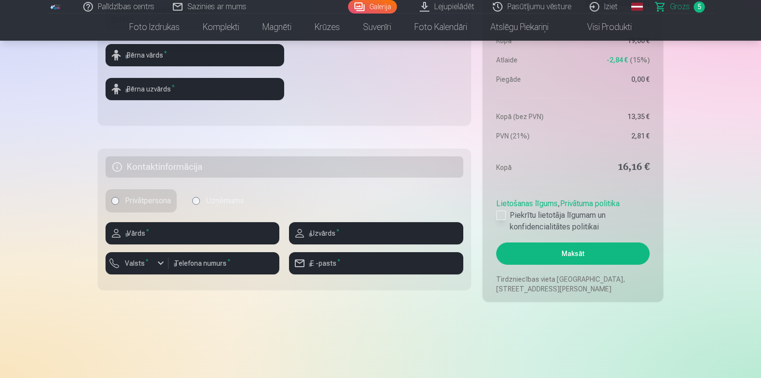
click at [506, 214] on label "Piekrītu lietotāja līgumam un konfidencialitātes politikai" at bounding box center [572, 221] width 153 height 23
click at [549, 250] on button "Maksāt" at bounding box center [572, 254] width 153 height 22
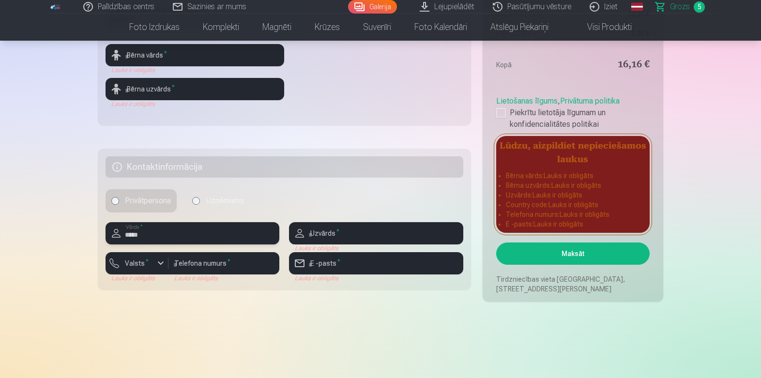
type input "*****"
click at [380, 235] on input "text" at bounding box center [376, 233] width 174 height 22
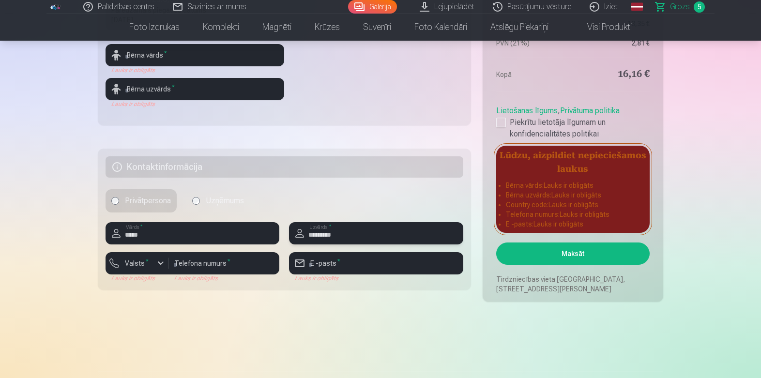
type input "*********"
click at [225, 261] on input "number" at bounding box center [224, 263] width 111 height 22
click at [159, 264] on div "button" at bounding box center [161, 264] width 12 height 12
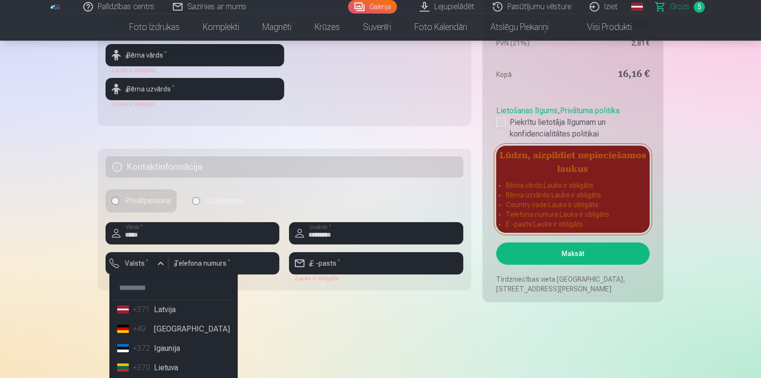
click at [171, 309] on li "+371 Latvija" at bounding box center [173, 309] width 121 height 19
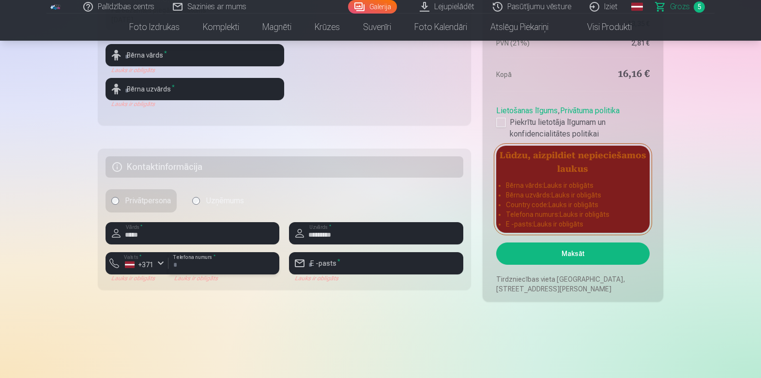
click at [233, 269] on input "number" at bounding box center [224, 263] width 111 height 22
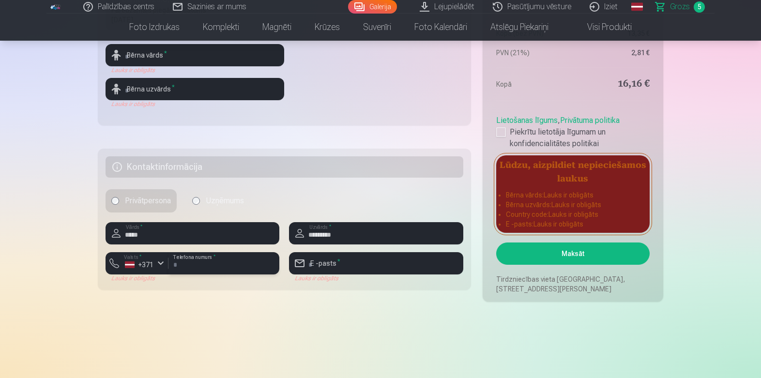
type input "********"
click at [359, 267] on input "email" at bounding box center [376, 263] width 174 height 22
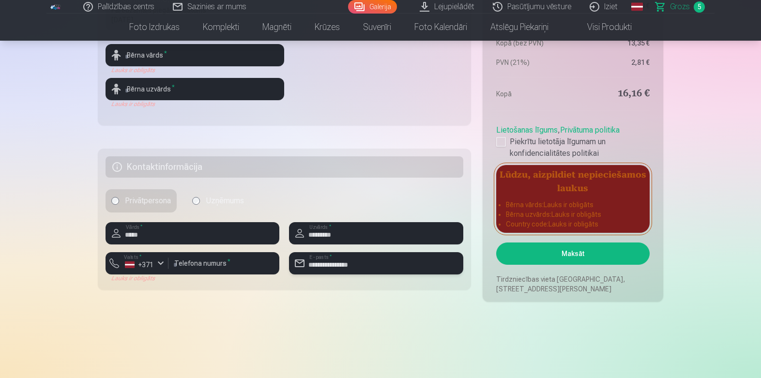
type input "**********"
click at [567, 252] on button "Maksāt" at bounding box center [572, 254] width 153 height 22
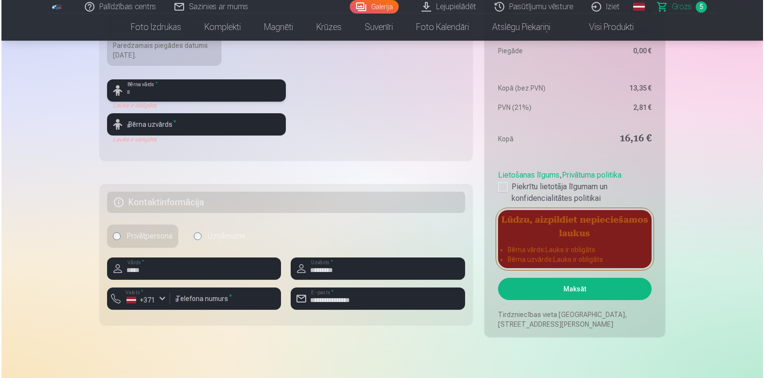
scroll to position [387, 0]
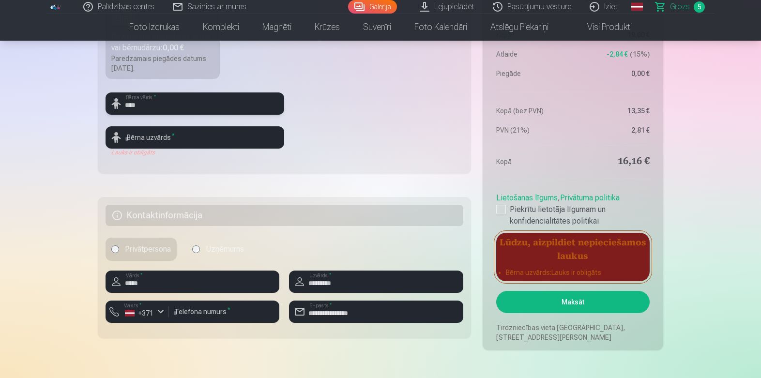
type input "****"
click at [201, 139] on input "text" at bounding box center [195, 137] width 179 height 22
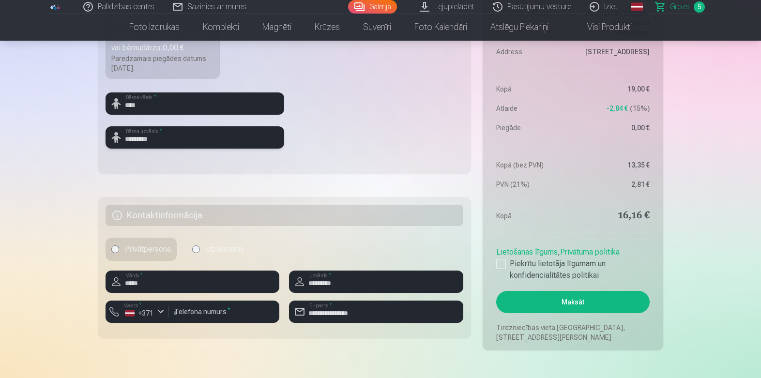
type input "*********"
click at [543, 306] on button "Maksāt" at bounding box center [572, 302] width 153 height 22
